Goal: Task Accomplishment & Management: Manage account settings

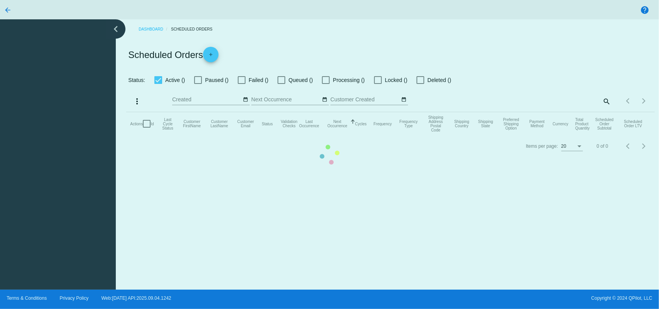
checkbox input "true"
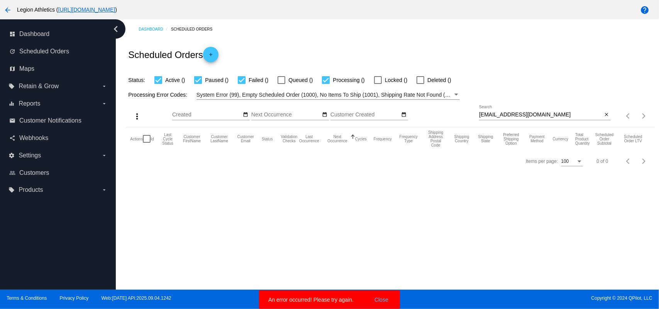
click at [496, 117] on input "stephenhandly@gmail.com" at bounding box center [541, 115] width 124 height 6
paste input "rumbomendoza82@hot"
type input "rumbomendoza82@hotmail.com"
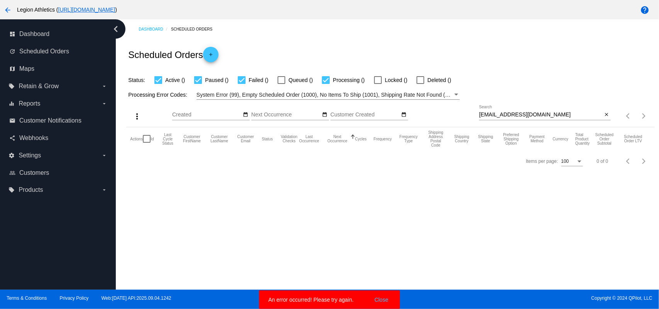
click at [481, 55] on div "Scheduled Orders add" at bounding box center [390, 54] width 528 height 31
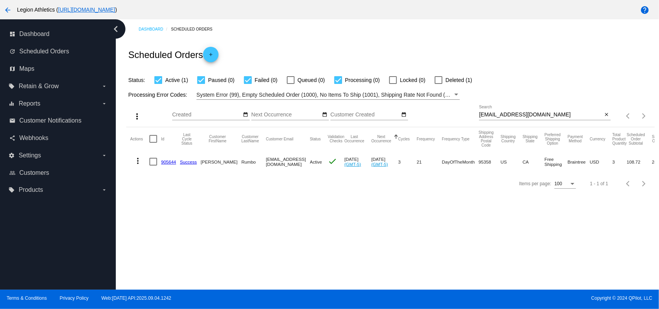
click at [169, 163] on link "905644" at bounding box center [168, 161] width 15 height 5
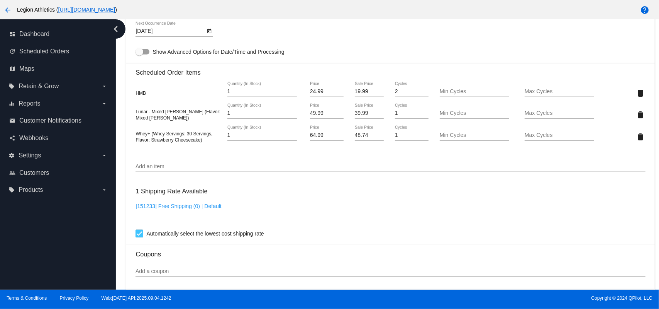
scroll to position [515, 0]
click at [201, 169] on input "Add an item" at bounding box center [391, 166] width 510 height 6
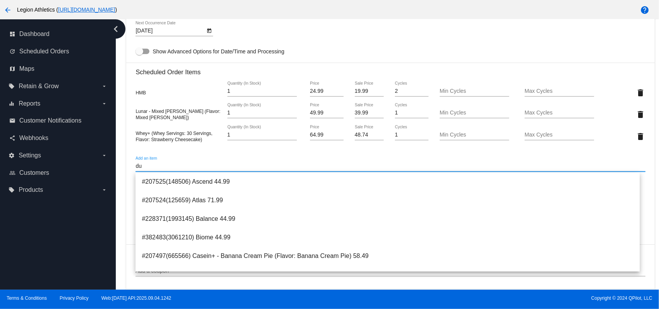
type input "d"
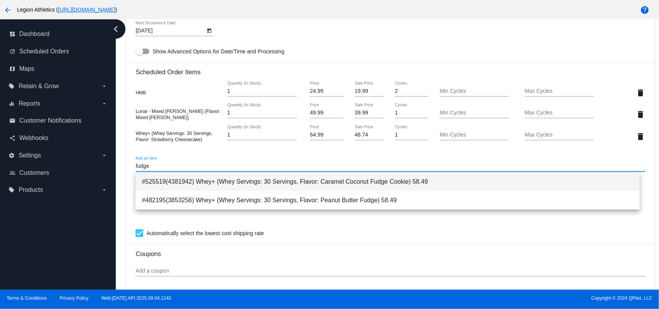
type input "fudge"
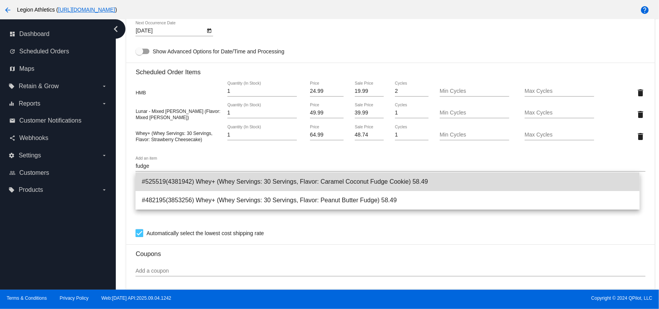
click at [209, 184] on span "#525519(4381942) Whey+ (Whey Servings: 30 Servings, Flavor: Caramel Coconut Fud…" at bounding box center [388, 181] width 492 height 19
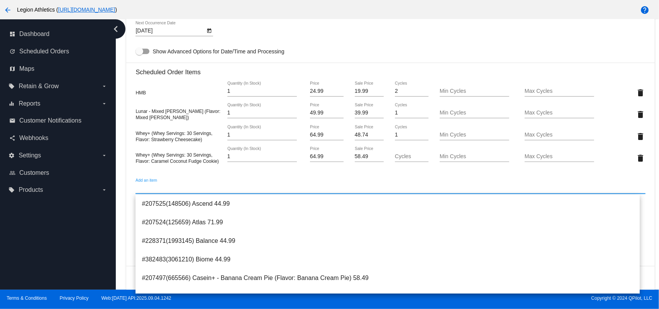
click at [426, 25] on div "9/21/2025 Next Occurrence Date" at bounding box center [391, 32] width 510 height 22
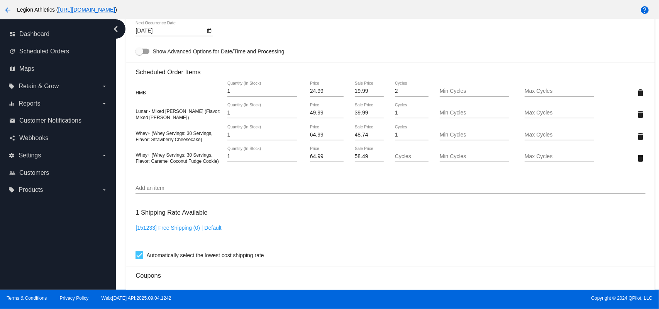
click at [355, 153] on div "58.49 Sale Price" at bounding box center [369, 154] width 29 height 15
click at [355, 153] on mat-card "Customer 5803590: Nadia Rumbo rumbomendoza82@hotmail.com Customer Shipping Ente…" at bounding box center [390, 107] width 528 height 838
click at [359, 159] on input "58.49" at bounding box center [369, 156] width 29 height 6
type input "48.74"
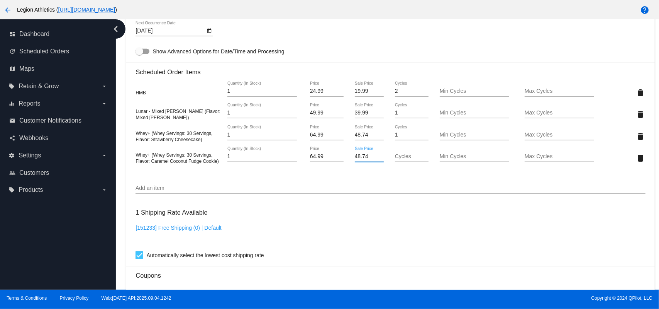
click at [356, 32] on mat-card "Customer 5803590: Nadia Rumbo rumbomendoza82@hotmail.com Customer Shipping Ente…" at bounding box center [390, 107] width 528 height 838
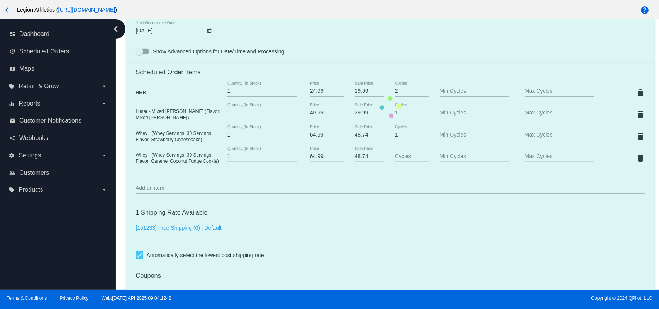
click at [407, 158] on mat-card "Customer 5803590: Nadia Rumbo rumbomendoza82@hotmail.com Customer Shipping Ente…" at bounding box center [390, 107] width 528 height 838
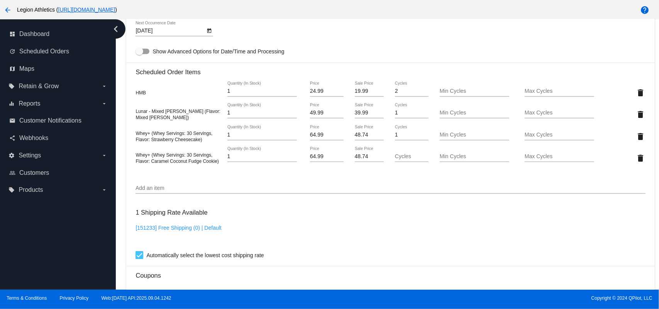
click at [407, 158] on input "Cycles" at bounding box center [412, 156] width 34 height 6
type input "1"
click at [424, 49] on mat-card "Customer 5803590: Nadia Rumbo rumbomendoza82@hotmail.com Customer Shipping Ente…" at bounding box center [390, 107] width 528 height 838
click at [636, 138] on mat-icon "delete" at bounding box center [640, 136] width 9 height 9
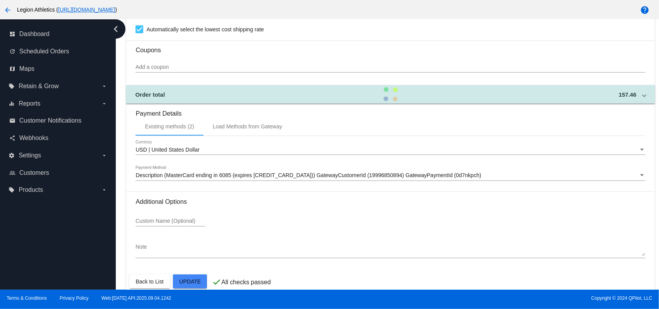
scroll to position [731, 0]
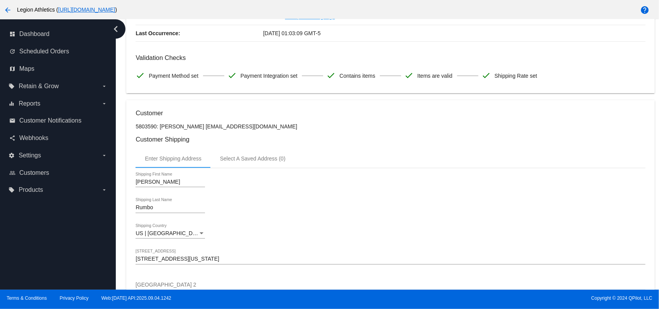
scroll to position [0, 0]
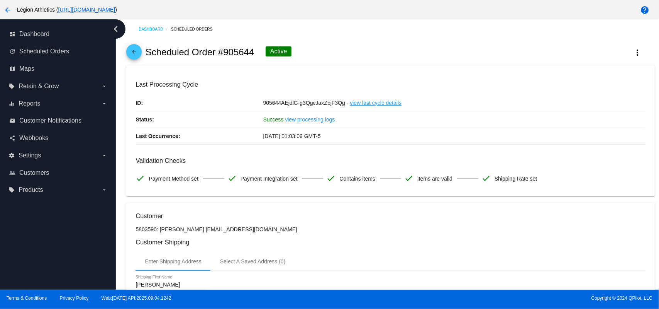
click at [140, 51] on link "arrow_back" at bounding box center [133, 51] width 15 height 15
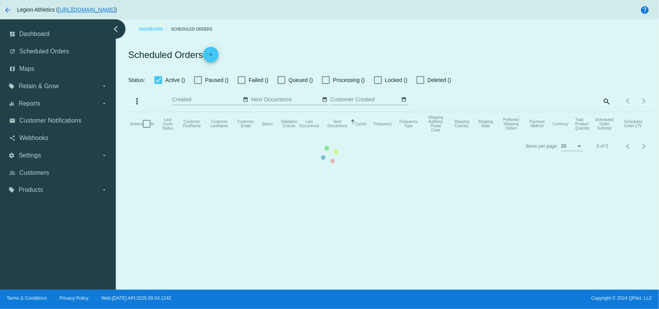
checkbox input "true"
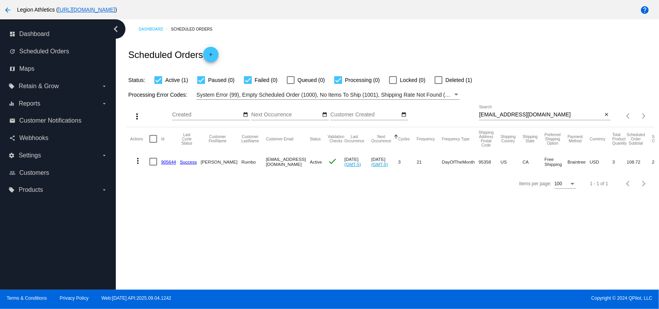
click at [508, 114] on input "rumbomendoza82@hotmail.com" at bounding box center [541, 115] width 124 height 6
paste input "jsnhywrd@g"
type input "[EMAIL_ADDRESS][DOMAIN_NAME]"
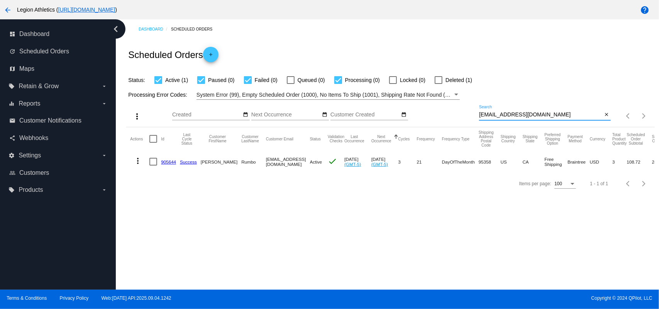
click at [486, 61] on div "Scheduled Orders add" at bounding box center [390, 54] width 528 height 31
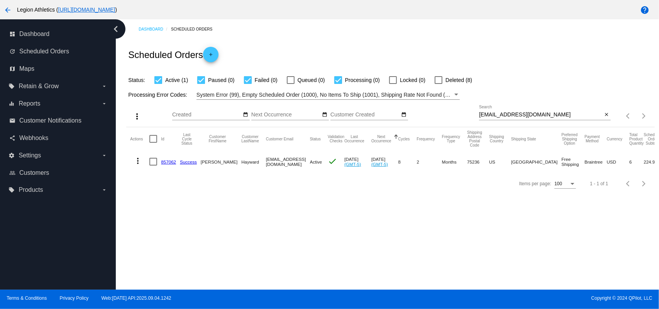
click at [164, 161] on link "857062" at bounding box center [168, 161] width 15 height 5
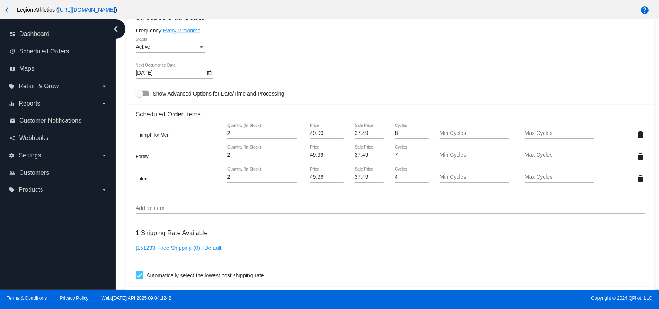
scroll to position [515, 0]
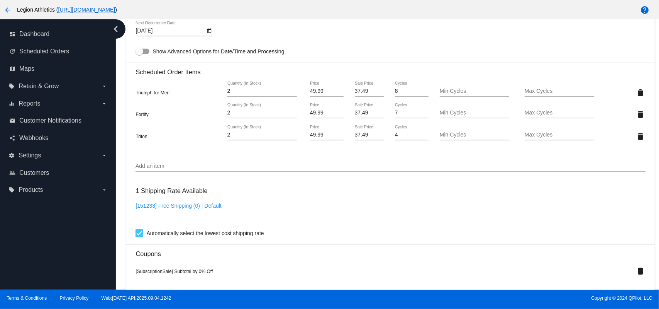
click at [355, 94] on input "37.49" at bounding box center [369, 91] width 29 height 6
type input "34.99"
click at [378, 41] on mat-card "Customer 297874: Jason Hayward jsnhywrd@gmail.com Customer Shipping Enter Shipp…" at bounding box center [390, 109] width 528 height 843
click at [359, 114] on input "37.49" at bounding box center [369, 113] width 29 height 6
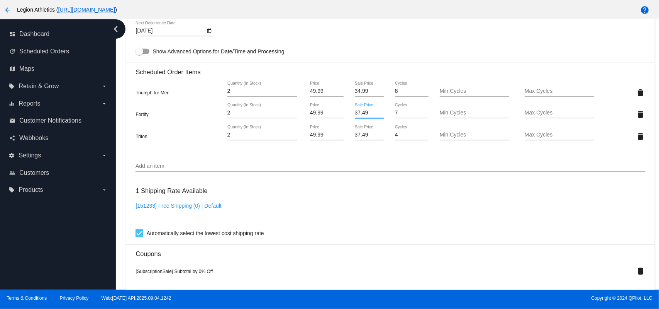
click at [359, 114] on input "37.49" at bounding box center [369, 113] width 29 height 6
type input "34.99"
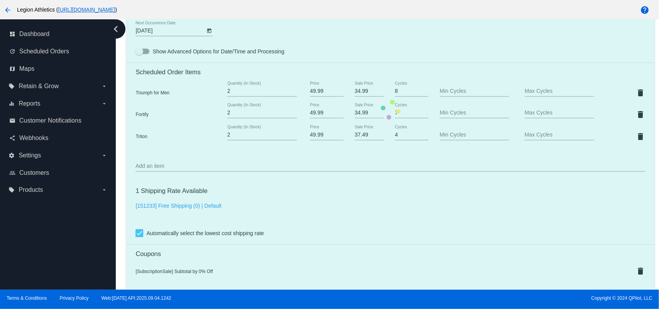
click at [368, 243] on mat-card "Customer 297874: Jason Hayward jsnhywrd@gmail.com Customer Shipping Enter Shipp…" at bounding box center [390, 109] width 528 height 843
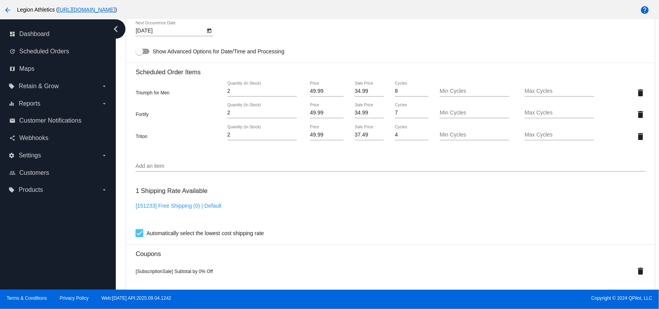
click at [359, 136] on input "37.49" at bounding box center [369, 135] width 29 height 6
type input "34.99"
click at [325, 207] on mat-card "Customer 297874: Jason Hayward jsnhywrd@gmail.com Customer Shipping Enter Shipp…" at bounding box center [390, 109] width 528 height 843
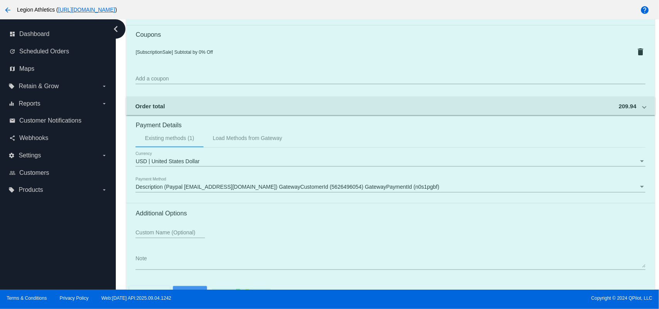
scroll to position [758, 0]
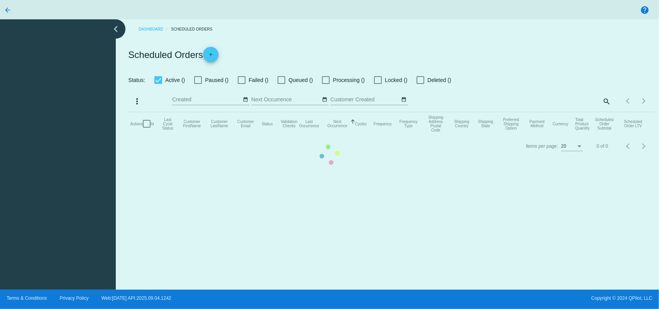
checkbox input "true"
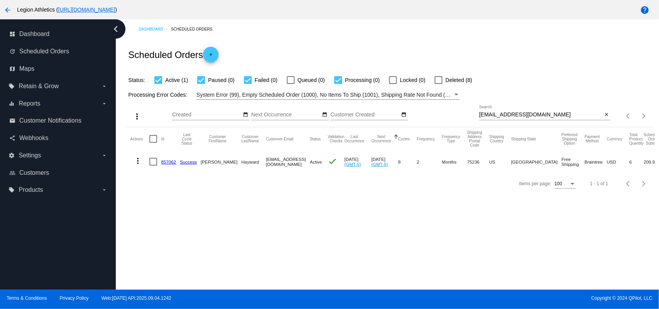
click at [553, 114] on input "[EMAIL_ADDRESS][DOMAIN_NAME]" at bounding box center [541, 115] width 124 height 6
paste input "a.coe357"
type input "[EMAIL_ADDRESS][DOMAIN_NAME]"
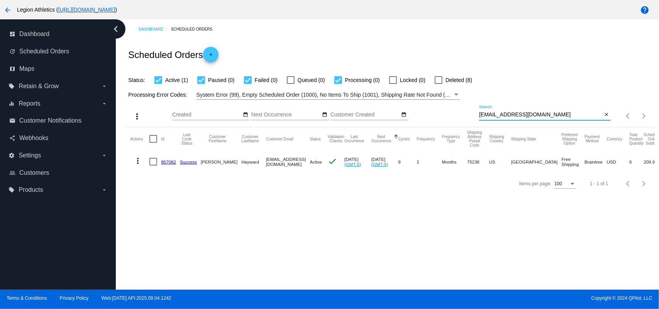
click at [506, 31] on div "Dashboard Scheduled Orders" at bounding box center [397, 29] width 516 height 12
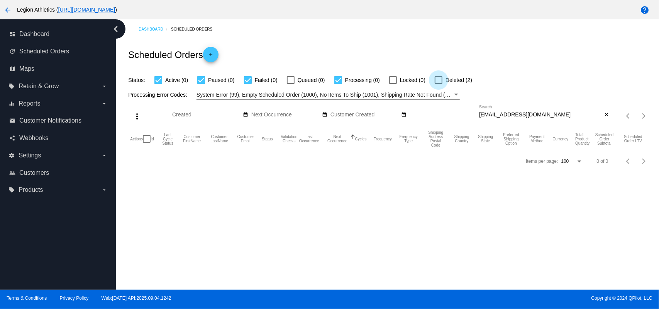
click at [442, 81] on div at bounding box center [439, 80] width 8 height 8
click at [439, 84] on input "Deleted (2)" at bounding box center [438, 84] width 0 height 0
checkbox input "true"
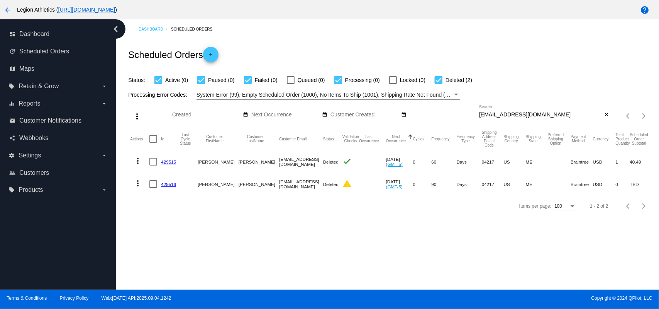
click at [527, 120] on div at bounding box center [545, 120] width 132 height 0
click at [527, 116] on input "[EMAIL_ADDRESS][DOMAIN_NAME]" at bounding box center [541, 115] width 124 height 6
type input "938627"
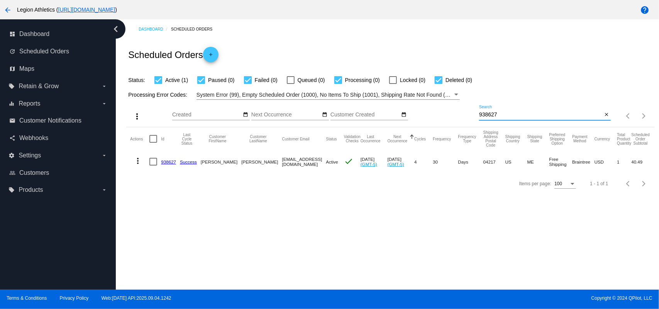
click at [169, 160] on link "938627" at bounding box center [168, 161] width 15 height 5
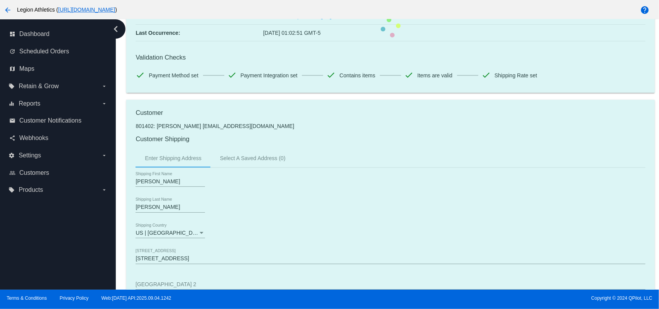
scroll to position [103, 0]
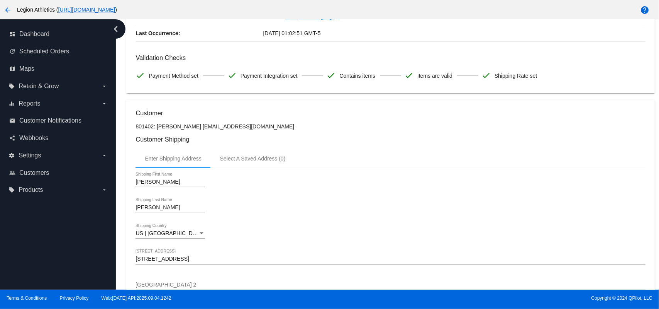
drag, startPoint x: 242, startPoint y: 125, endPoint x: 185, endPoint y: 126, distance: 56.4
click at [185, 126] on p "801402: [PERSON_NAME] [EMAIL_ADDRESS][DOMAIN_NAME]" at bounding box center [391, 126] width 510 height 6
copy p "[EMAIL_ADDRESS][DOMAIN_NAME]"
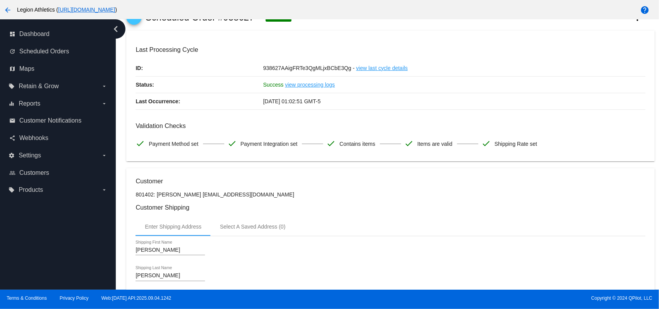
scroll to position [0, 0]
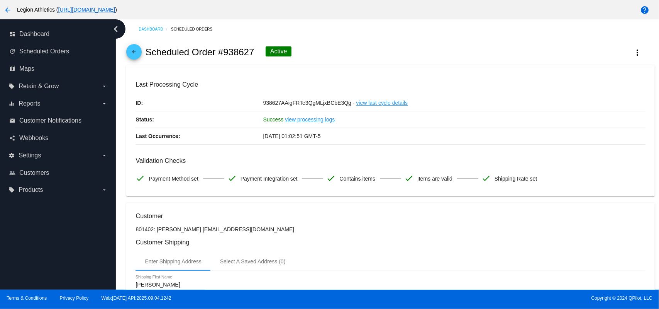
click at [131, 48] on span "arrow_back" at bounding box center [133, 53] width 9 height 19
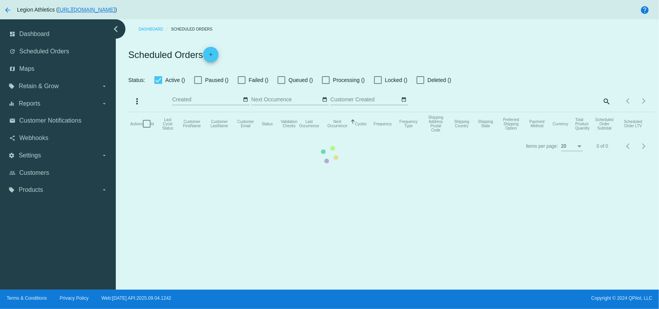
checkbox input "true"
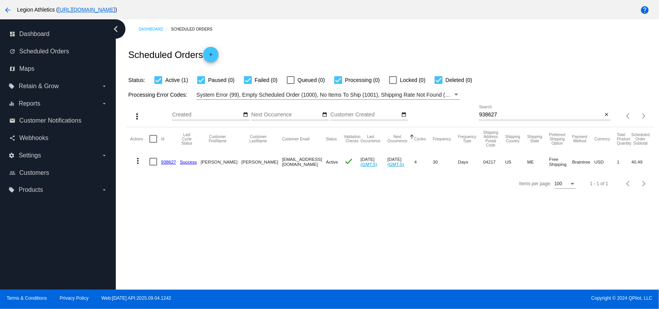
click at [140, 163] on mat-icon "more_vert" at bounding box center [137, 160] width 9 height 9
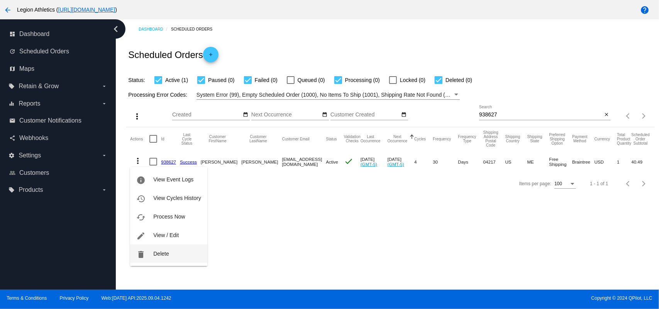
click at [160, 251] on span "Delete" at bounding box center [160, 253] width 15 height 6
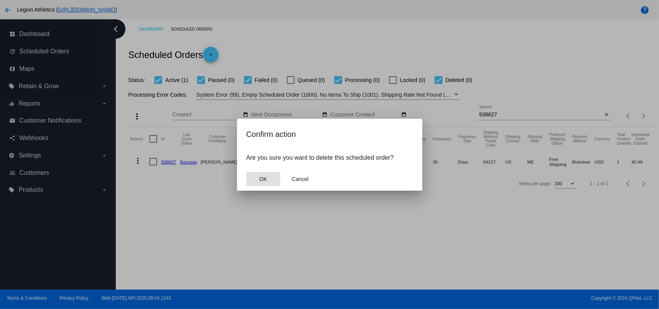
click at [253, 186] on mat-dialog-actions "OK Cancel" at bounding box center [329, 178] width 167 height 23
click at [260, 177] on span "OK" at bounding box center [263, 179] width 8 height 6
